Goal: Communication & Community: Connect with others

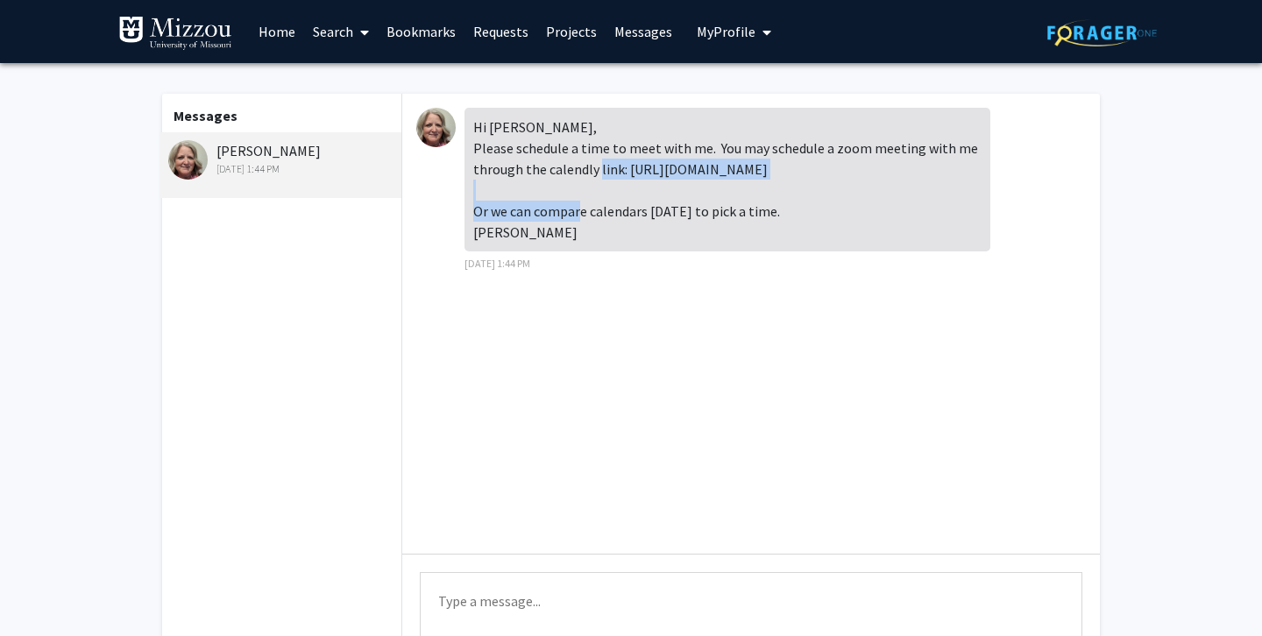
drag, startPoint x: 625, startPoint y: 174, endPoint x: 880, endPoint y: 172, distance: 255.1
click at [880, 172] on div "Hi [PERSON_NAME], Please schedule a time to meet with me. You may schedule a zo…" at bounding box center [728, 180] width 526 height 144
copy div "[URL][DOMAIN_NAME]"
click at [880, 172] on div "Hi [PERSON_NAME], Please schedule a time to meet with me. You may schedule a zo…" at bounding box center [728, 180] width 526 height 144
click at [485, 38] on link "Requests" at bounding box center [501, 31] width 73 height 61
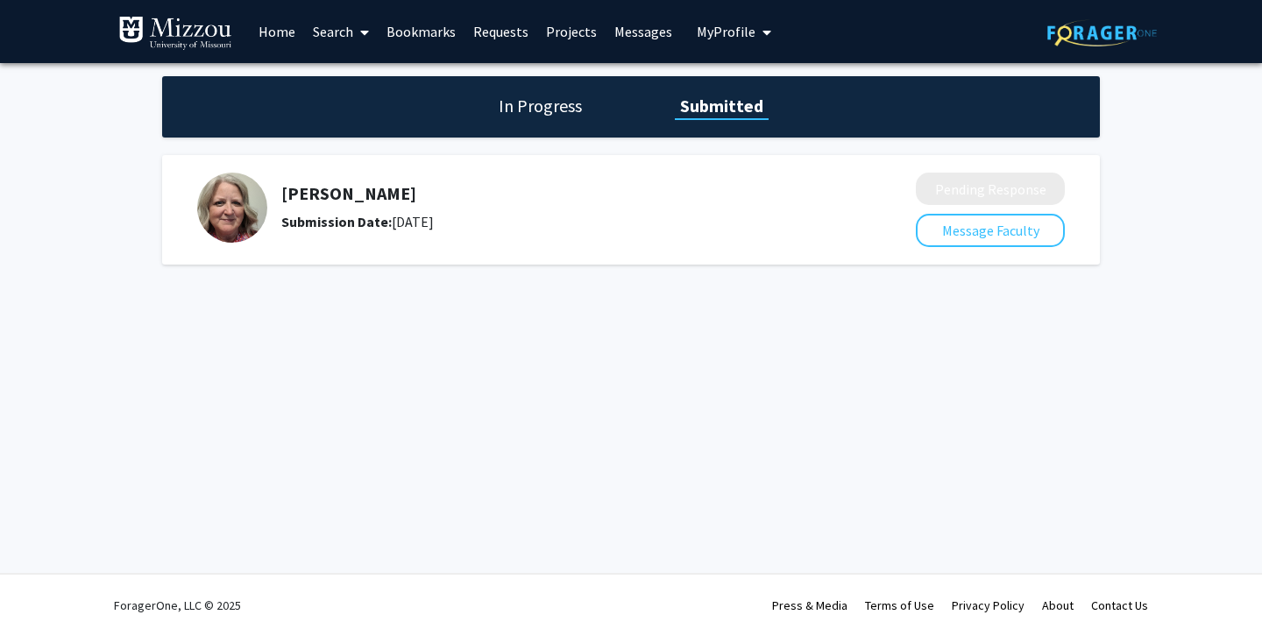
click at [624, 42] on link "Messages" at bounding box center [643, 31] width 75 height 61
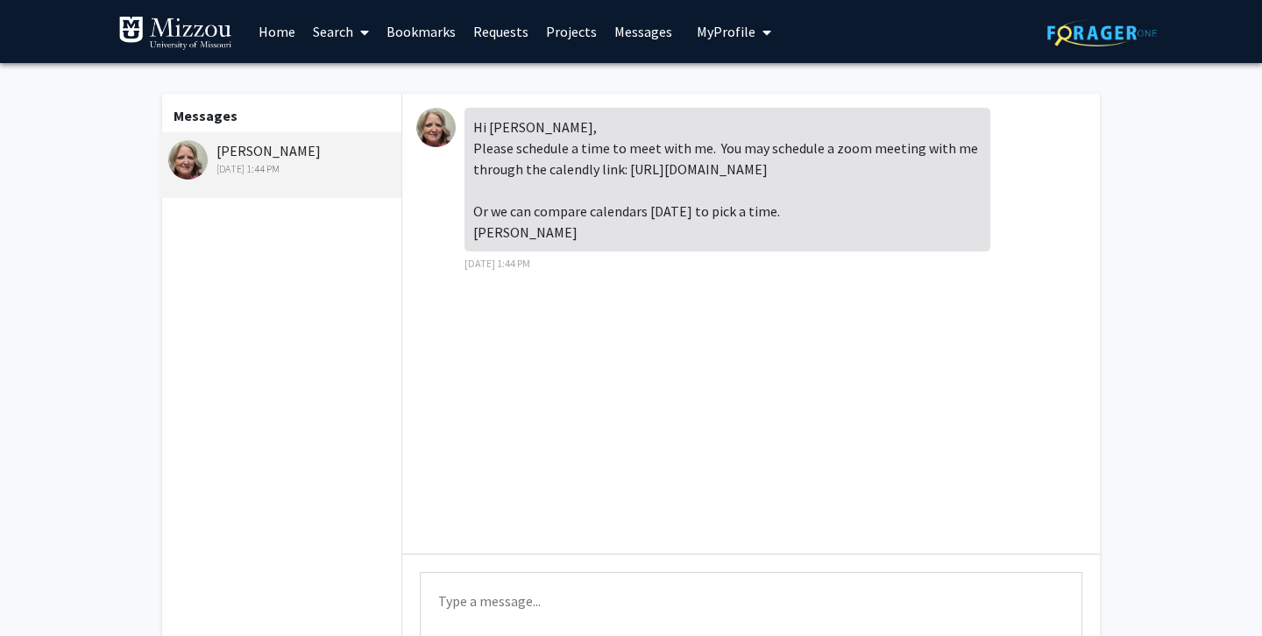
click at [490, 30] on link "Requests" at bounding box center [501, 31] width 73 height 61
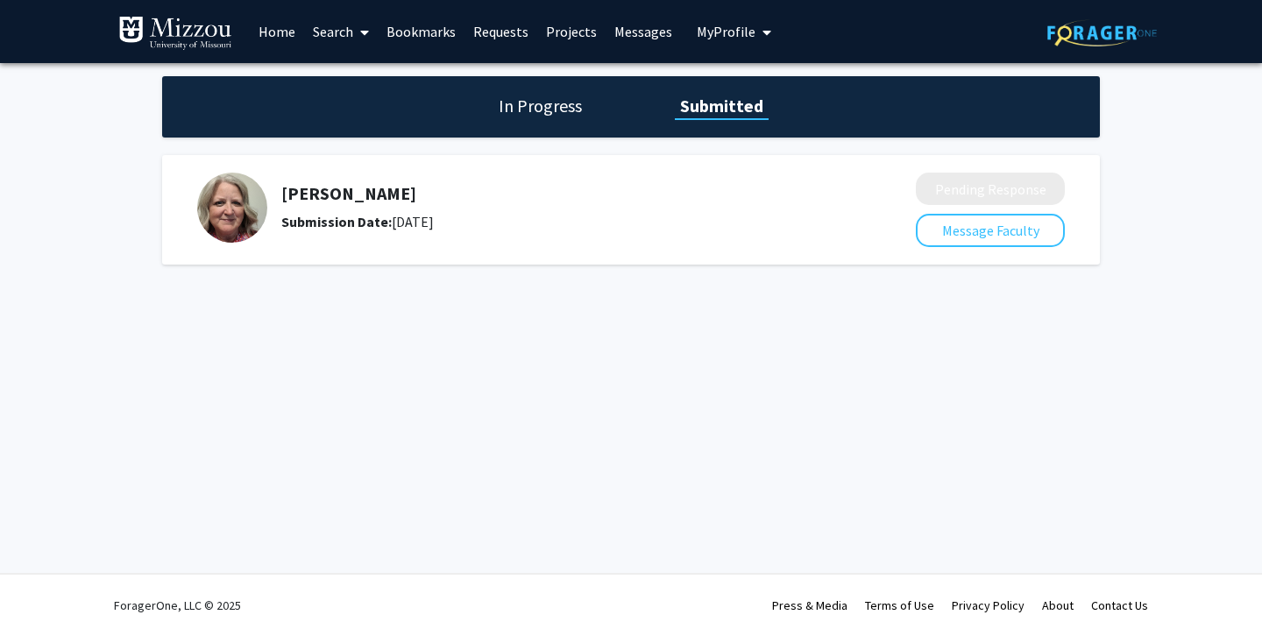
click at [719, 34] on span "My Profile" at bounding box center [726, 32] width 59 height 18
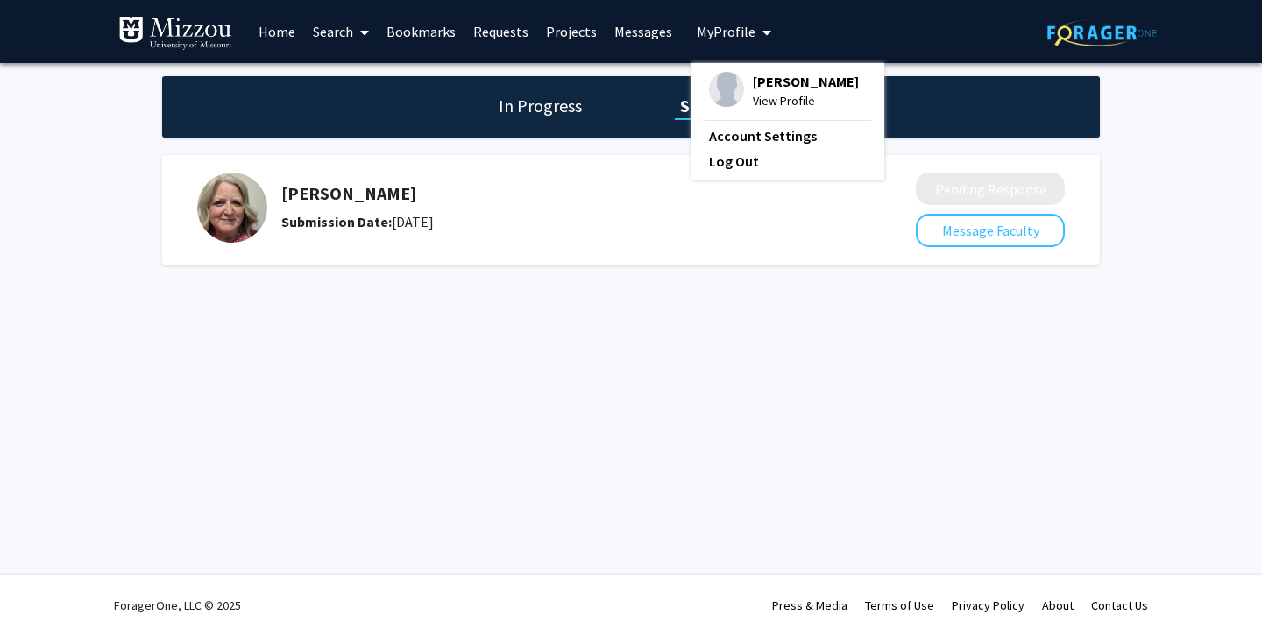
click at [724, 103] on img at bounding box center [726, 89] width 35 height 35
